Goal: Task Accomplishment & Management: Manage account settings

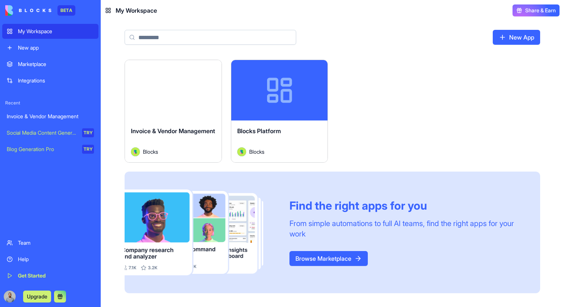
click at [53, 246] on link "Team" at bounding box center [50, 242] width 96 height 15
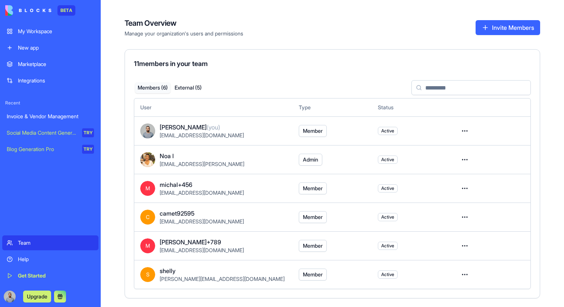
click at [493, 31] on button "Invite Members" at bounding box center [507, 27] width 65 height 15
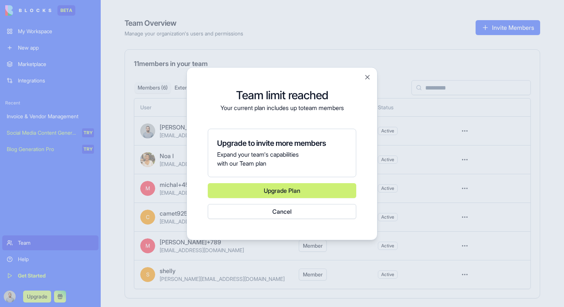
click at [429, 111] on div at bounding box center [282, 153] width 564 height 307
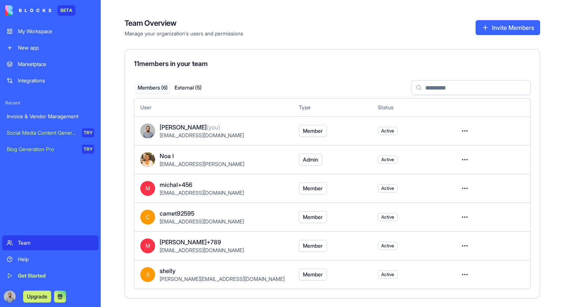
scroll to position [15, 0]
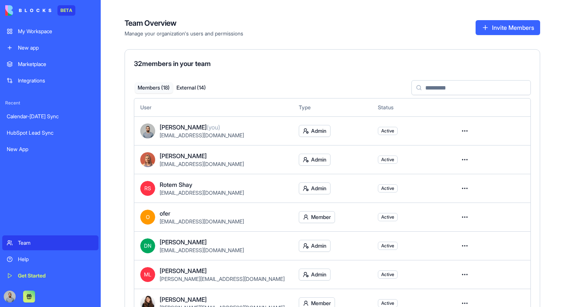
click at [505, 31] on button "Invite Members" at bounding box center [507, 27] width 65 height 15
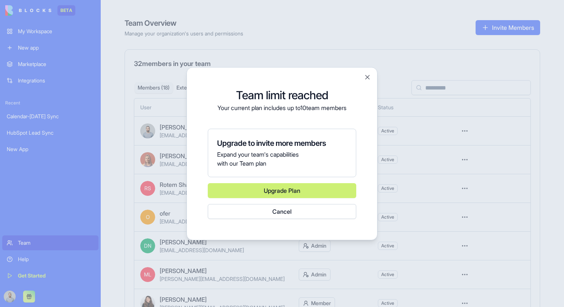
click at [449, 62] on div at bounding box center [282, 153] width 564 height 307
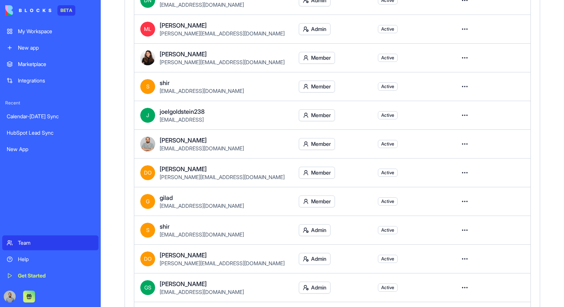
scroll to position [359, 0]
